Goal: Task Accomplishment & Management: Complete application form

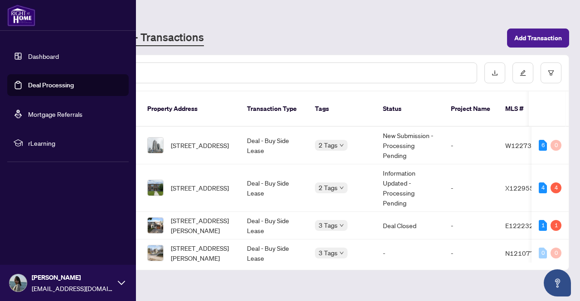
click at [52, 85] on link "Deal Processing" at bounding box center [51, 85] width 46 height 8
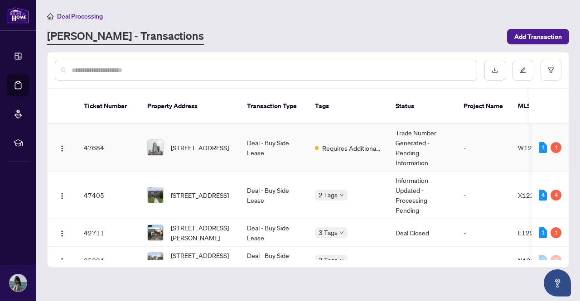
click at [405, 128] on td "Trade Number Generated - Pending Information" at bounding box center [422, 148] width 68 height 48
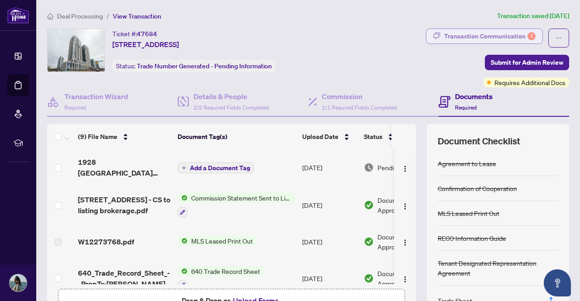
click at [478, 36] on div "Transaction Communication 1" at bounding box center [489, 36] width 91 height 14
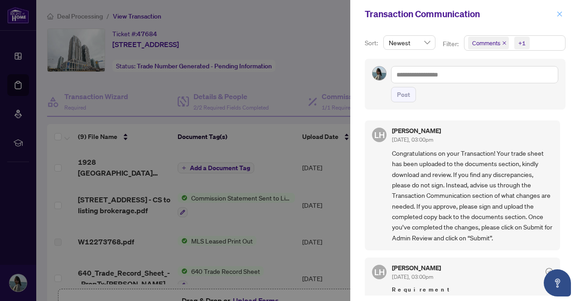
click at [561, 16] on icon "close" at bounding box center [559, 14] width 6 height 6
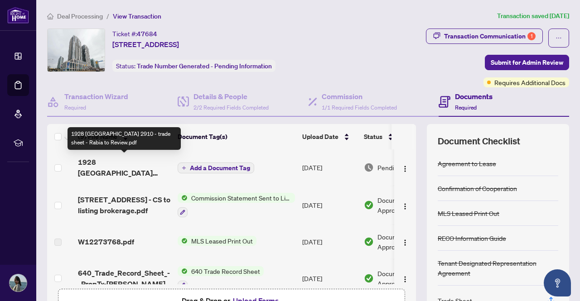
click at [133, 166] on span "1928 Lake Shore Boulevard 2910 - trade sheet - Rabia to Review.pdf" at bounding box center [124, 168] width 92 height 22
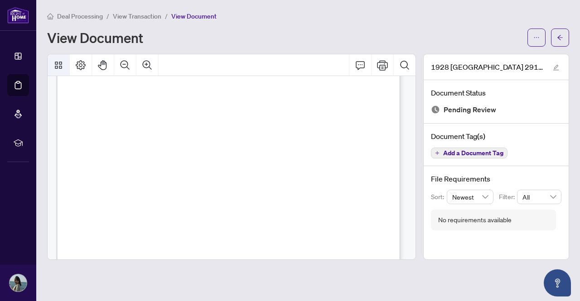
scroll to position [91, 0]
click at [71, 14] on span "Deal Processing" at bounding box center [80, 16] width 46 height 8
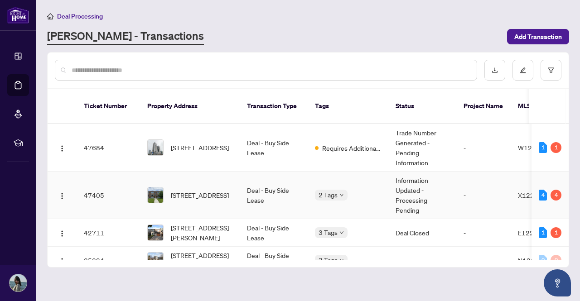
click at [414, 184] on td "Information Updated - Processing Pending" at bounding box center [422, 196] width 68 height 48
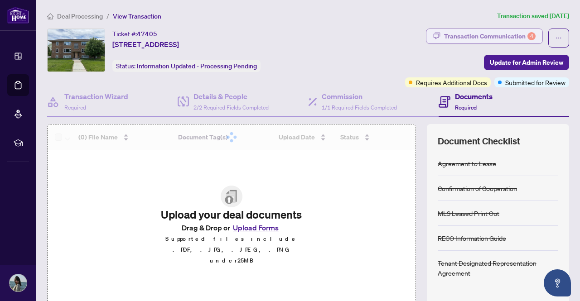
click at [494, 34] on div "Transaction Communication 4" at bounding box center [489, 36] width 91 height 14
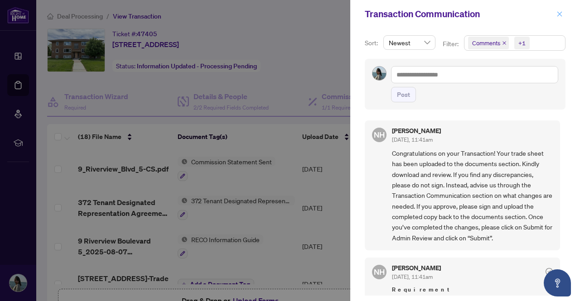
click at [562, 16] on icon "close" at bounding box center [559, 13] width 5 height 5
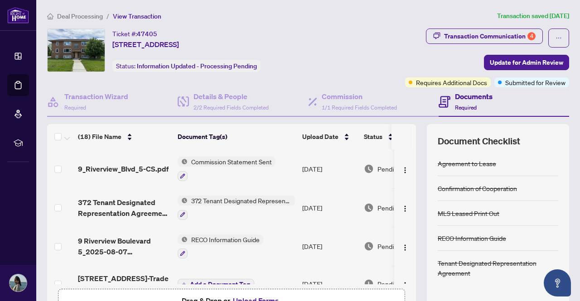
click at [68, 12] on span "Deal Processing" at bounding box center [80, 16] width 46 height 8
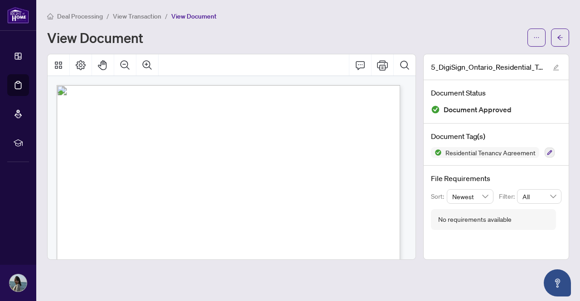
click at [13, 10] on img at bounding box center [18, 15] width 22 height 17
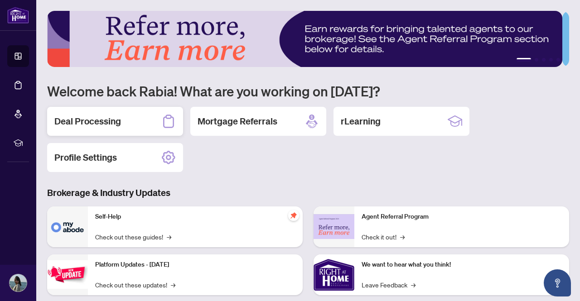
click at [98, 122] on h2 "Deal Processing" at bounding box center [87, 121] width 67 height 13
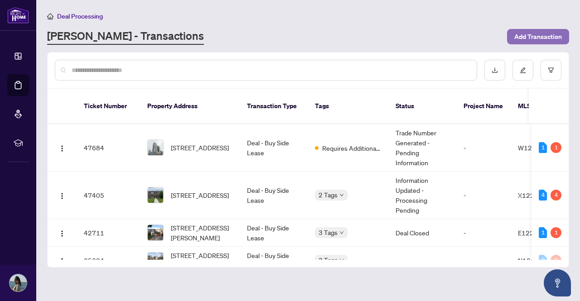
click at [548, 38] on span "Add Transaction" at bounding box center [538, 36] width 48 height 14
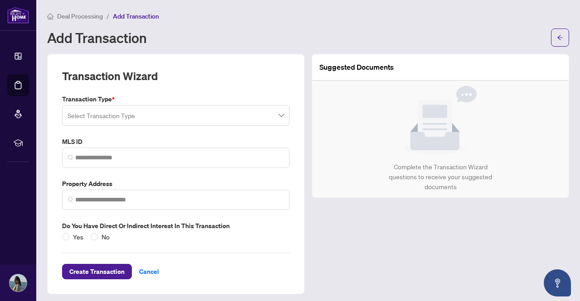
click at [156, 123] on input "search" at bounding box center [171, 117] width 208 height 20
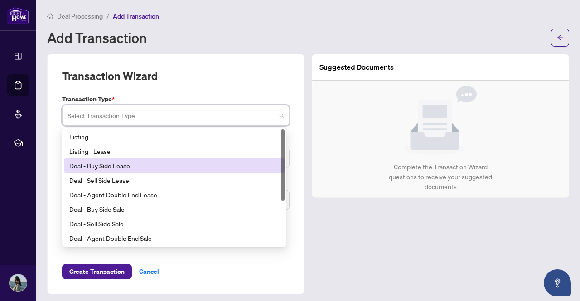
click at [131, 164] on div "Deal - Buy Side Lease" at bounding box center [174, 166] width 210 height 10
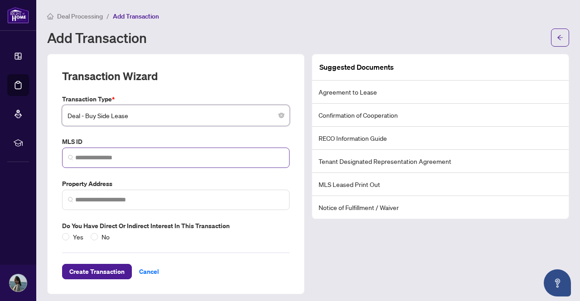
click at [128, 163] on span at bounding box center [175, 158] width 227 height 20
